Goal: Find specific page/section: Find specific page/section

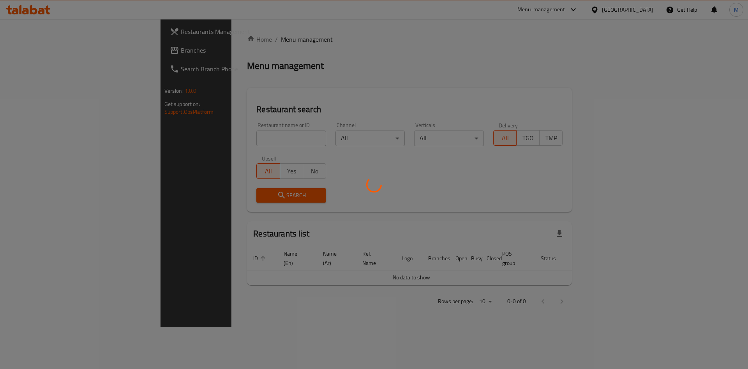
click at [193, 139] on div at bounding box center [374, 184] width 748 height 369
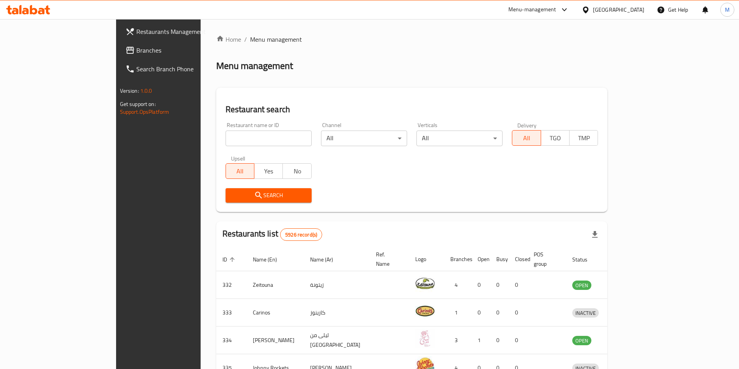
click at [225, 139] on input "search" at bounding box center [268, 138] width 86 height 16
type input "TERN TERN"
click button "Search" at bounding box center [268, 195] width 86 height 14
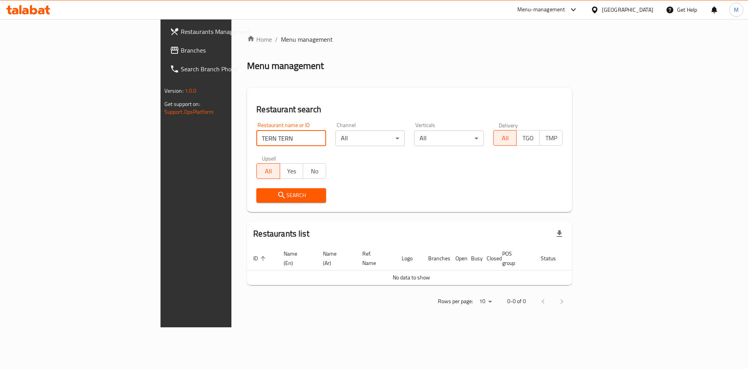
click at [256, 137] on input "TERN TERN" at bounding box center [291, 138] width 70 height 16
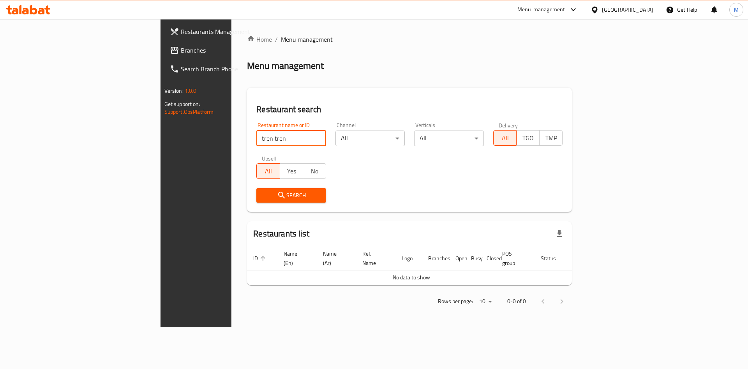
type input "tren tren"
click button "Search" at bounding box center [291, 195] width 70 height 14
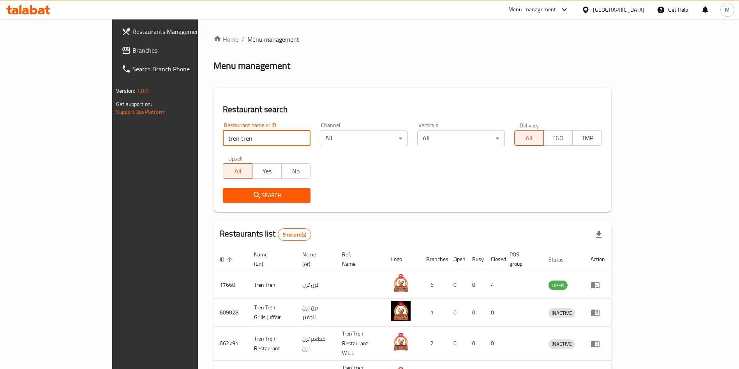
click at [255, 99] on div "Restaurant search Restaurant name or ID tren tren Restaurant name or ID Channel…" at bounding box center [412, 150] width 398 height 124
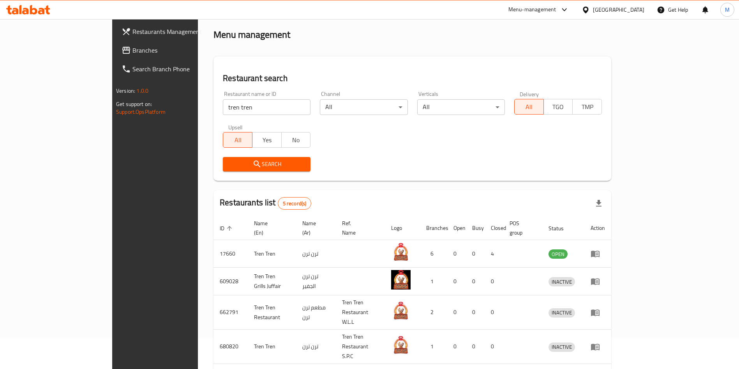
scroll to position [74, 0]
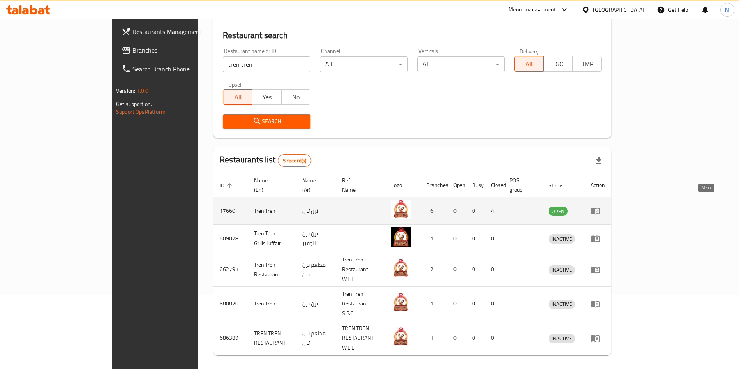
click at [605, 206] on link "enhanced table" at bounding box center [597, 210] width 14 height 9
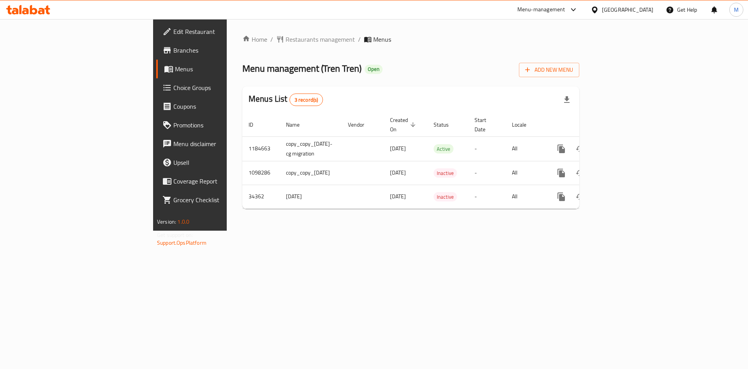
click at [156, 60] on link "Menus" at bounding box center [217, 69] width 122 height 19
click at [173, 49] on span "Branches" at bounding box center [222, 50] width 99 height 9
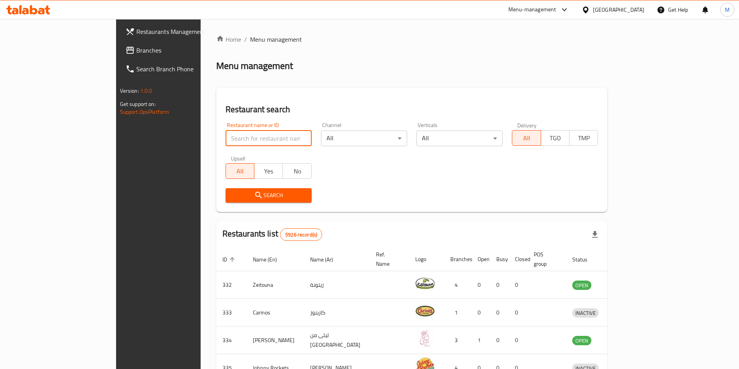
click at [225, 135] on input "search" at bounding box center [268, 138] width 86 height 16
type input "tren"
click button "Search" at bounding box center [268, 195] width 86 height 14
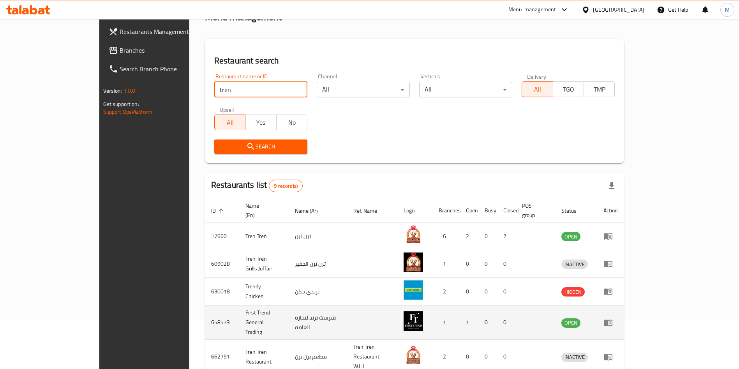
scroll to position [117, 0]
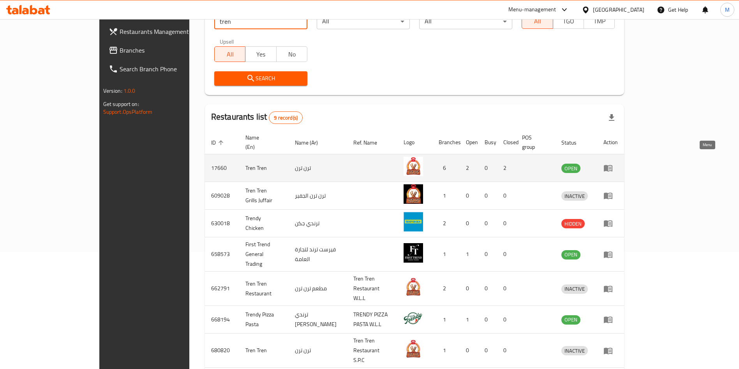
click at [618, 163] on link "enhanced table" at bounding box center [610, 167] width 14 height 9
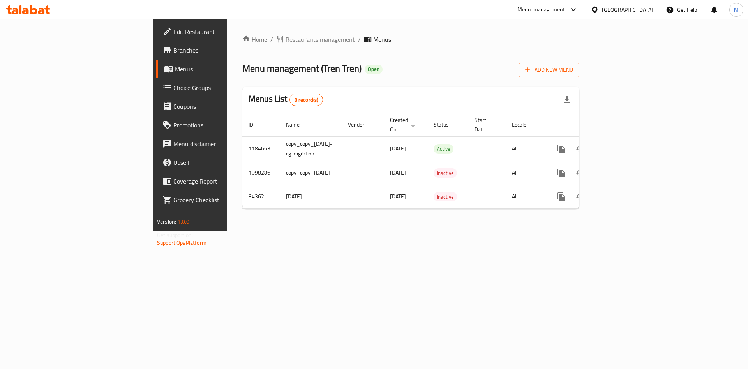
click at [173, 55] on span "Branches" at bounding box center [222, 50] width 99 height 9
